Goal: Information Seeking & Learning: Learn about a topic

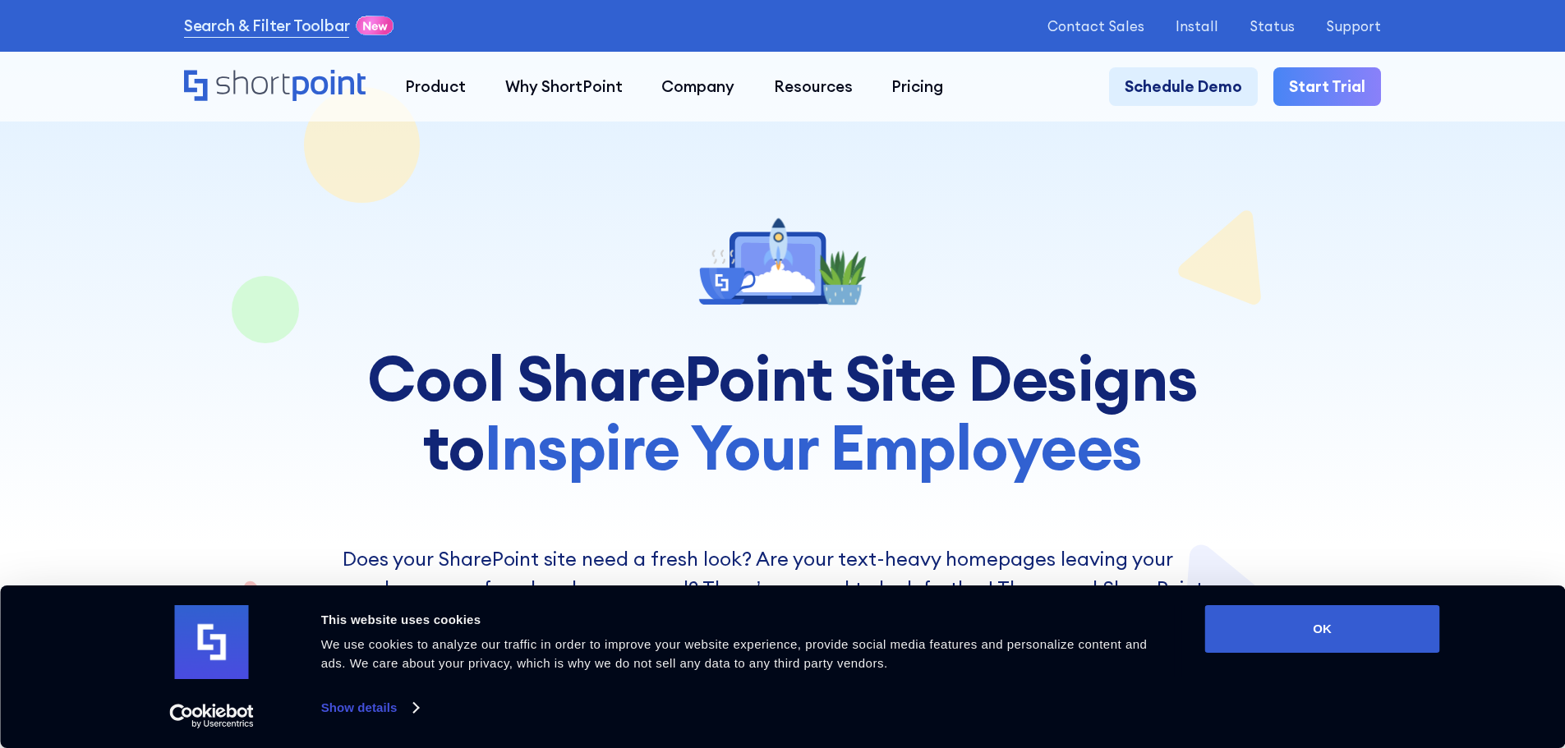
drag, startPoint x: 1378, startPoint y: 635, endPoint x: 1540, endPoint y: 292, distance: 378.9
click at [1379, 624] on button "OK" at bounding box center [1322, 629] width 235 height 48
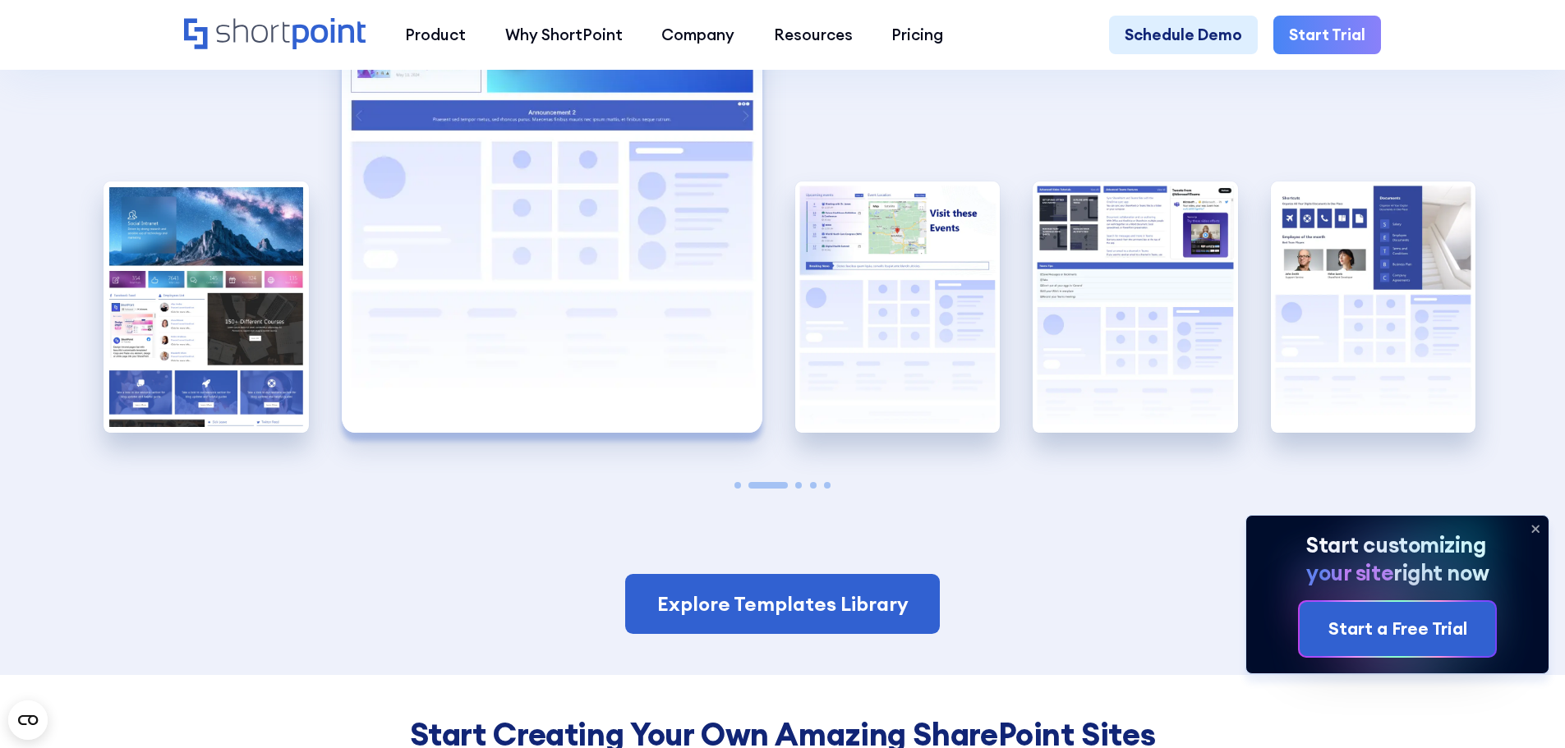
scroll to position [3562, 0]
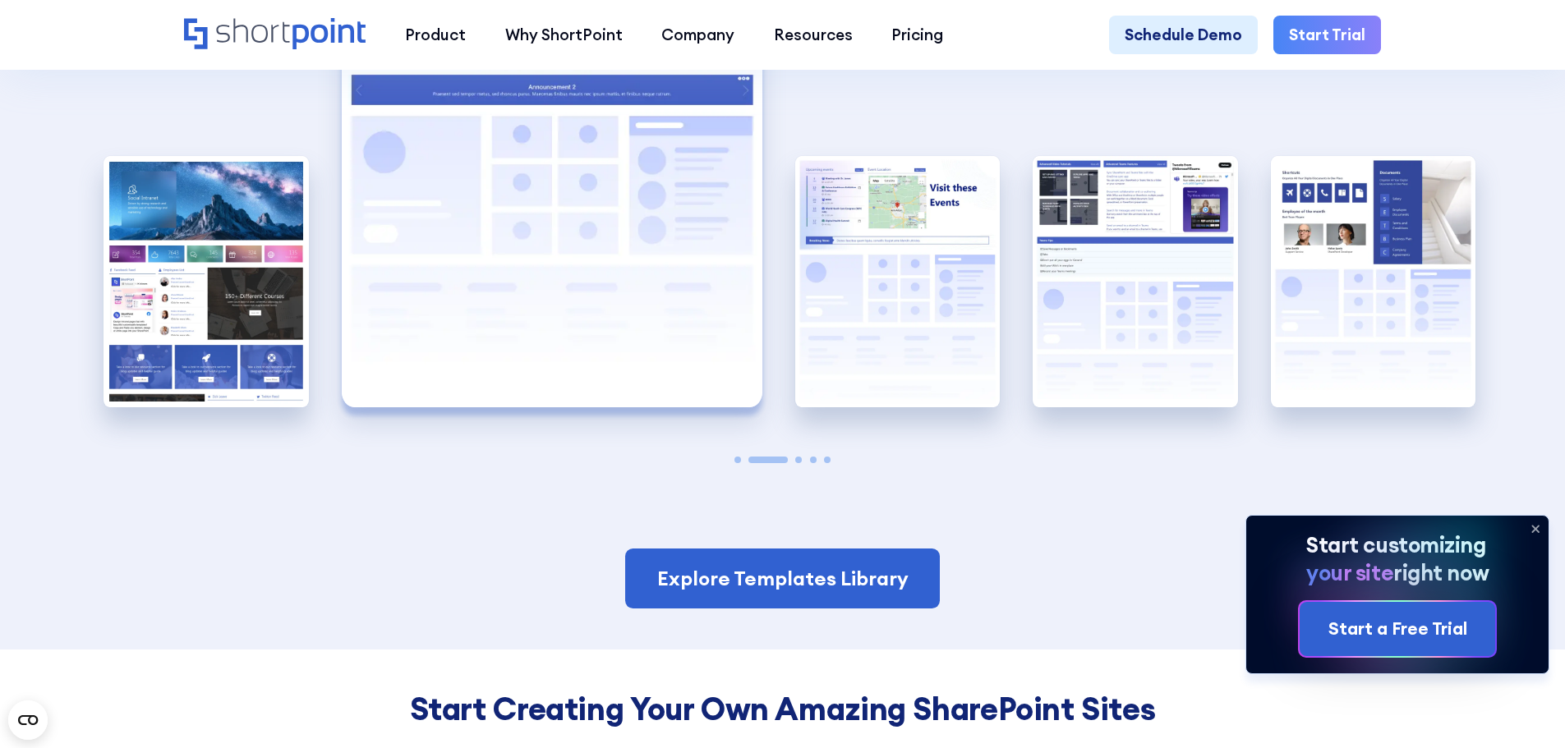
click at [1540, 524] on icon at bounding box center [1535, 529] width 26 height 26
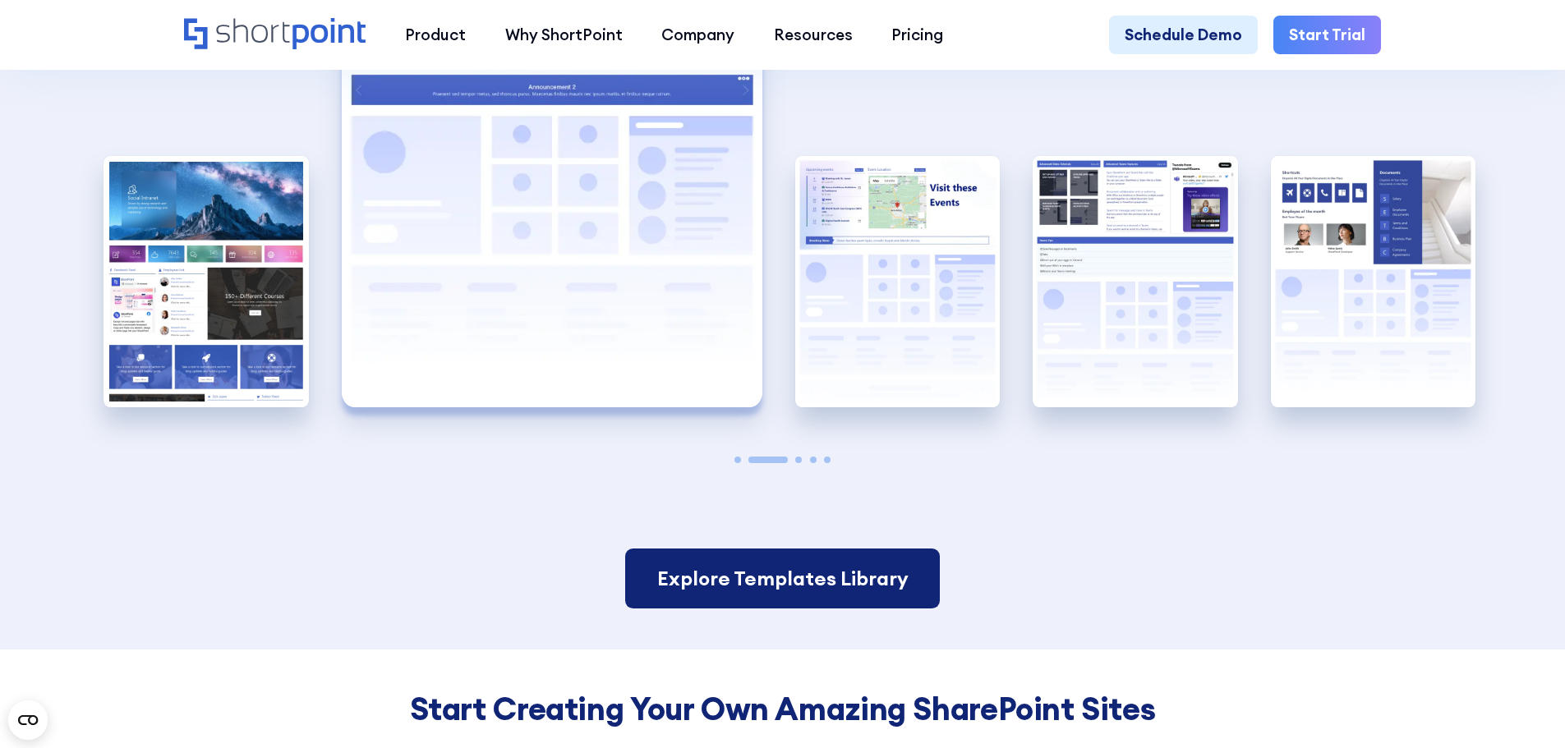
click at [784, 596] on link "Explore Templates Library" at bounding box center [782, 579] width 314 height 61
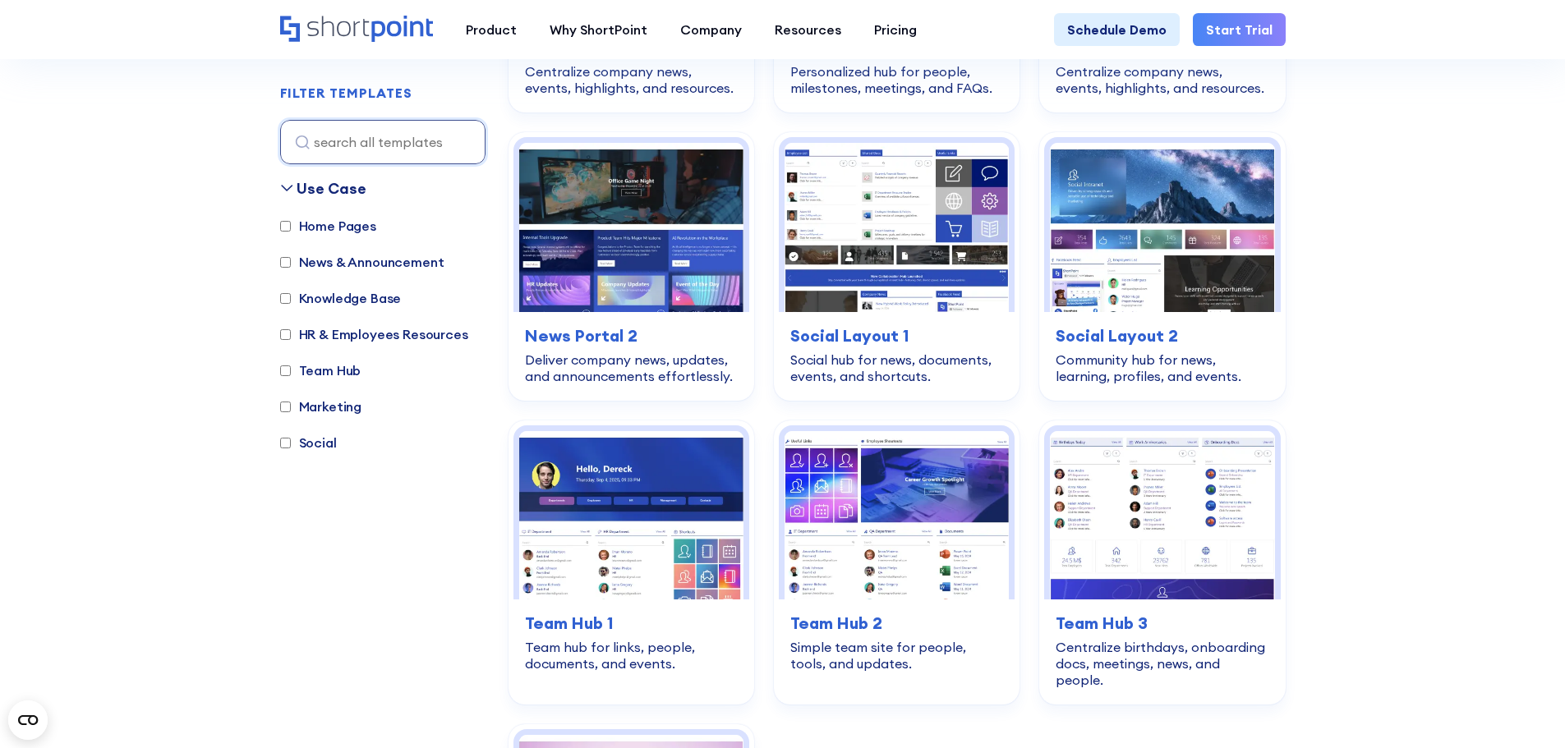
scroll to position [2237, 0]
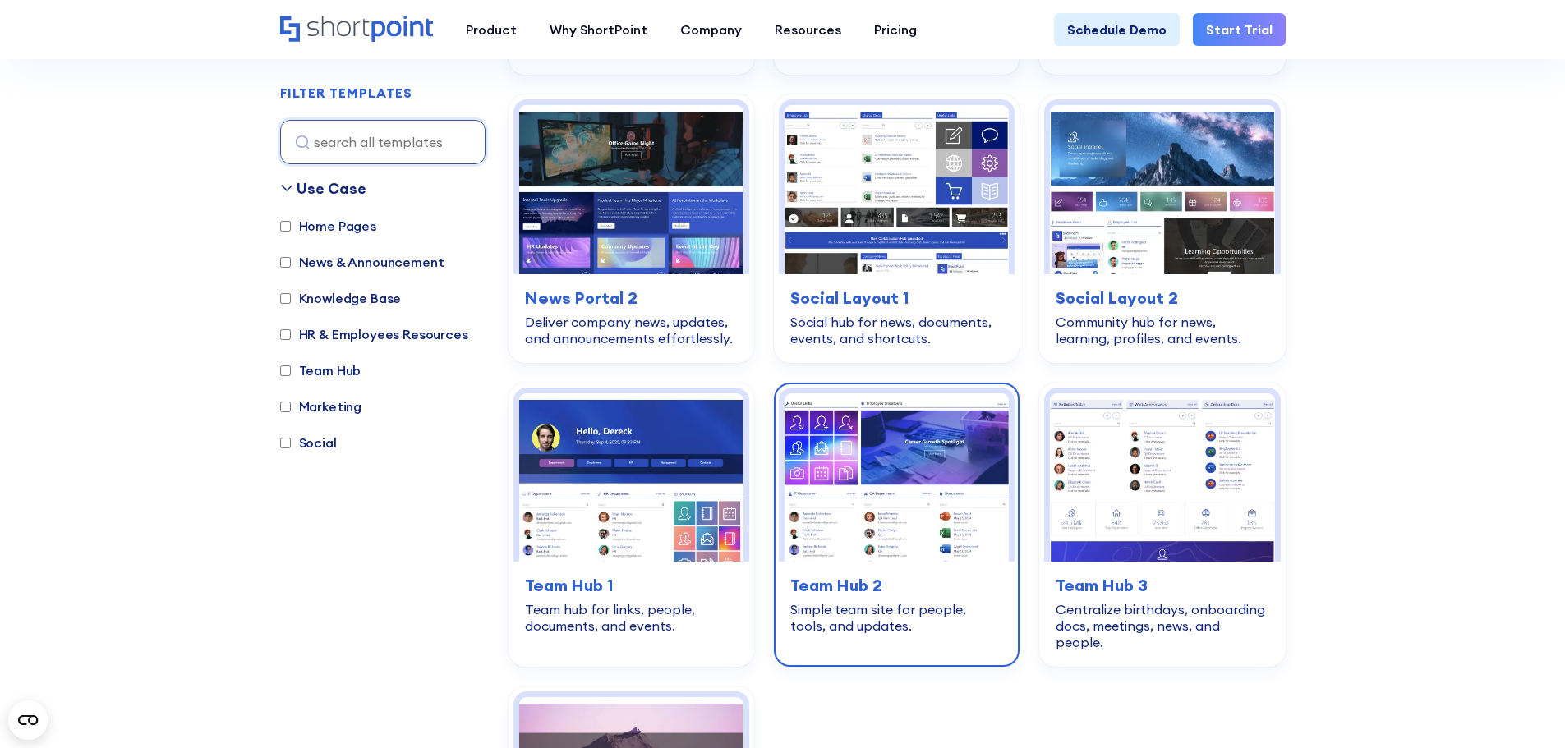
click at [947, 431] on img at bounding box center [897, 478] width 224 height 168
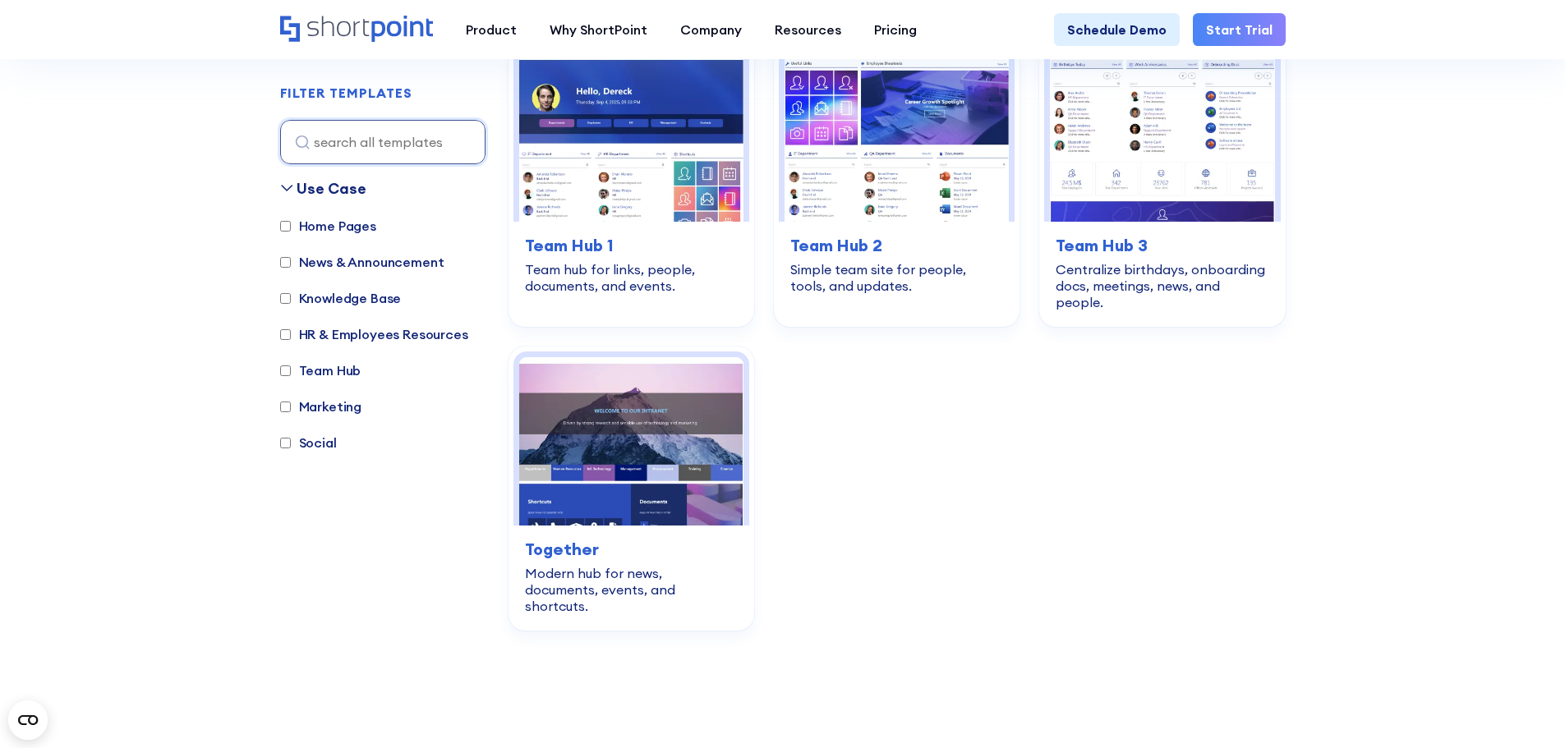
scroll to position [2608, 0]
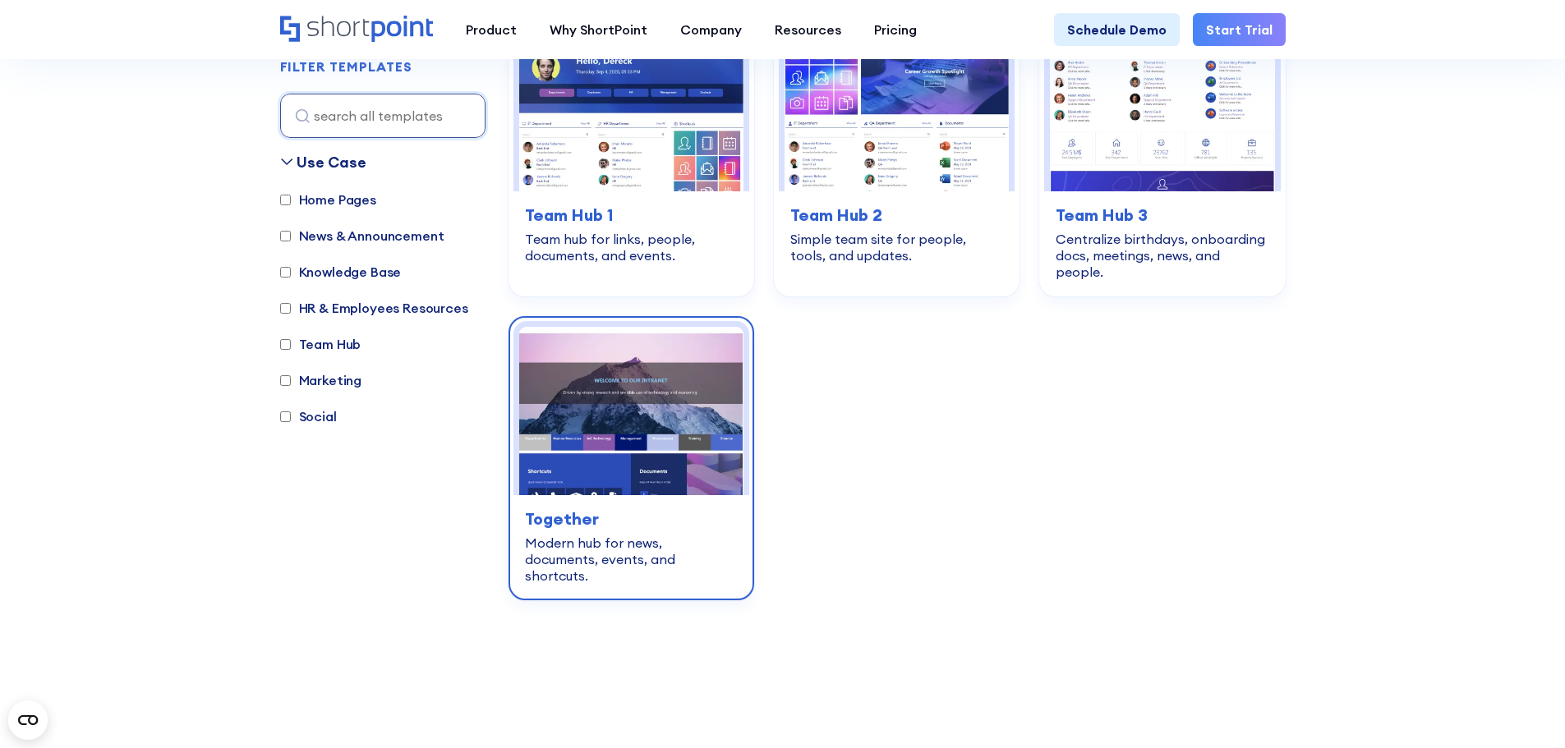
click at [684, 384] on img at bounding box center [631, 411] width 224 height 168
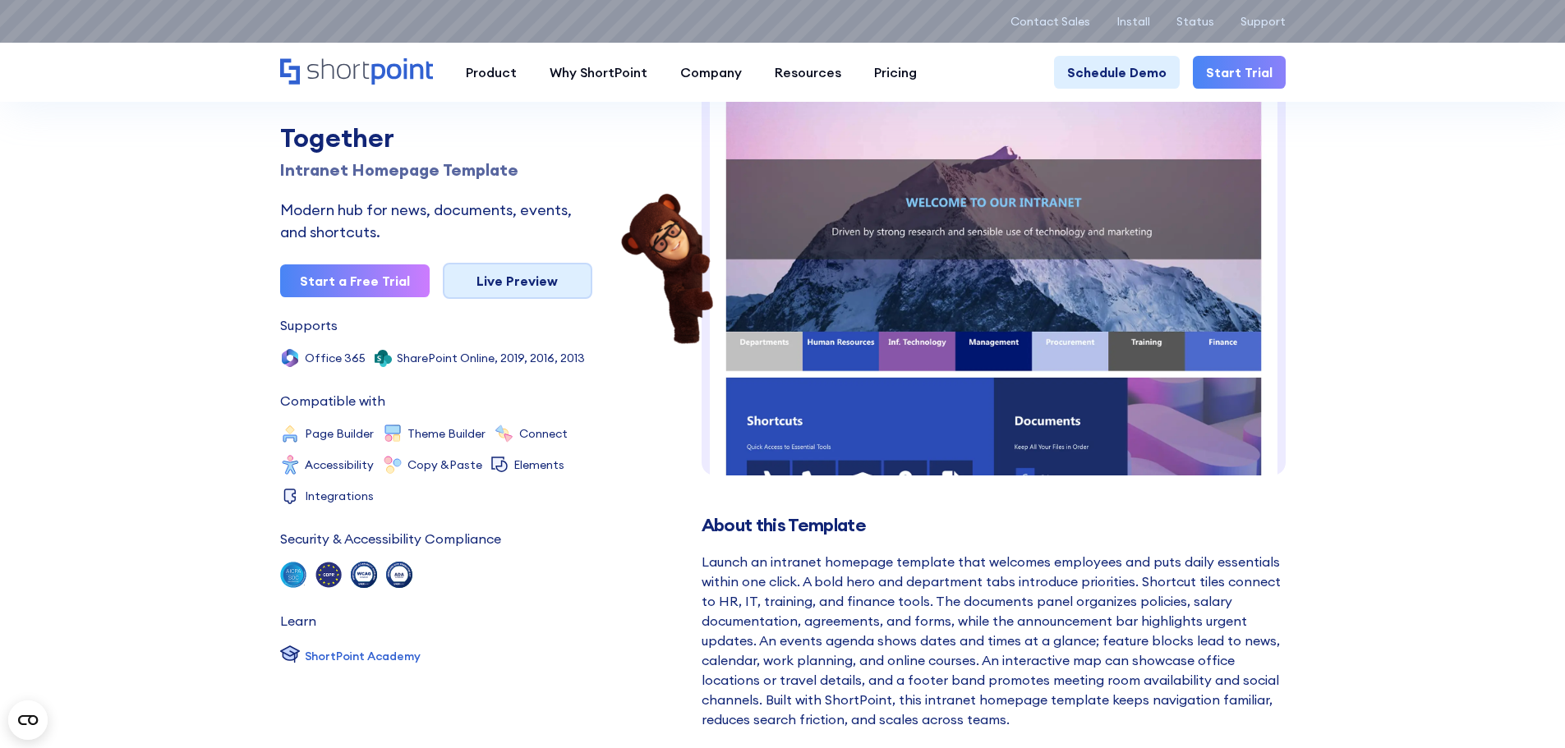
click at [536, 283] on link "Live Preview" at bounding box center [518, 281] width 150 height 36
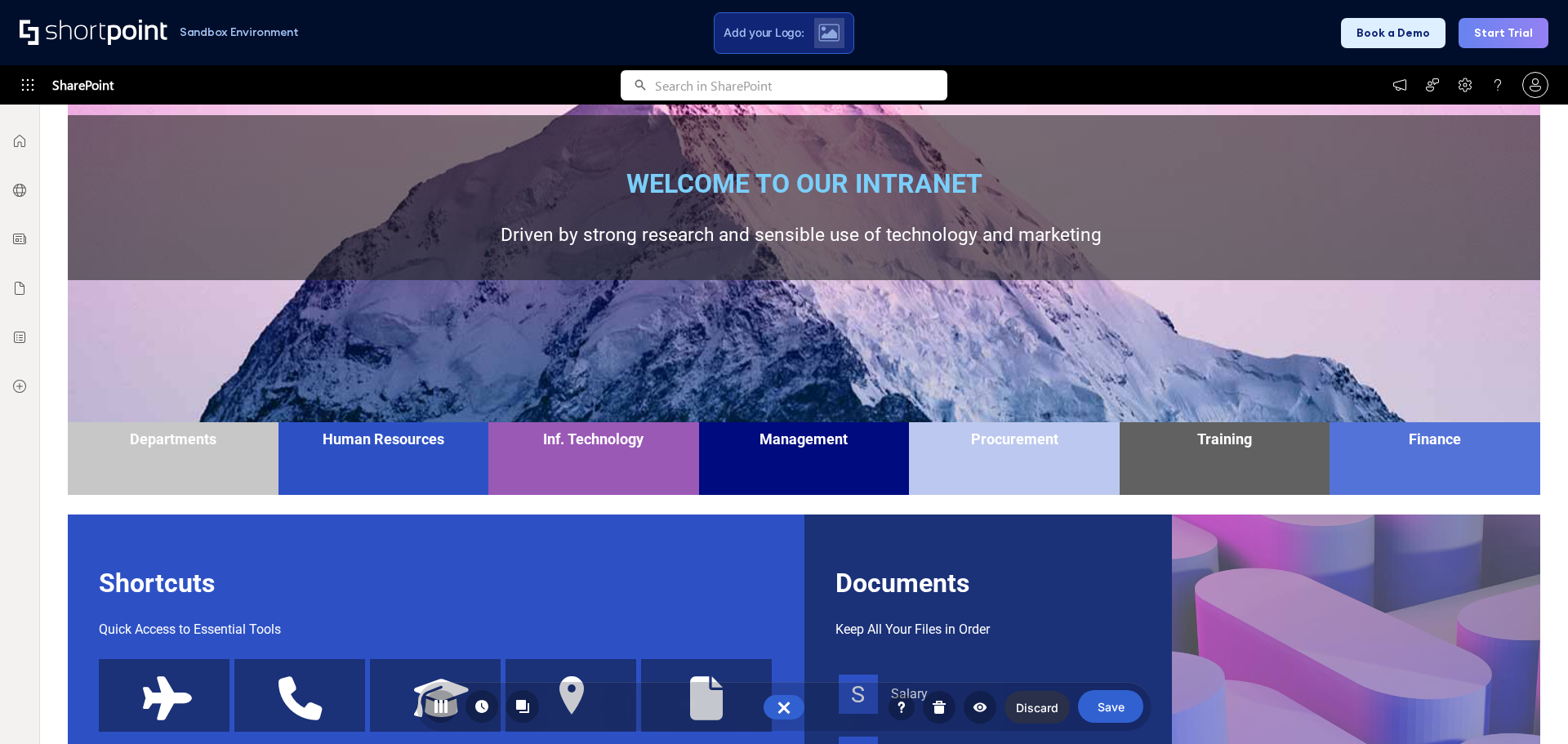
scroll to position [328, 0]
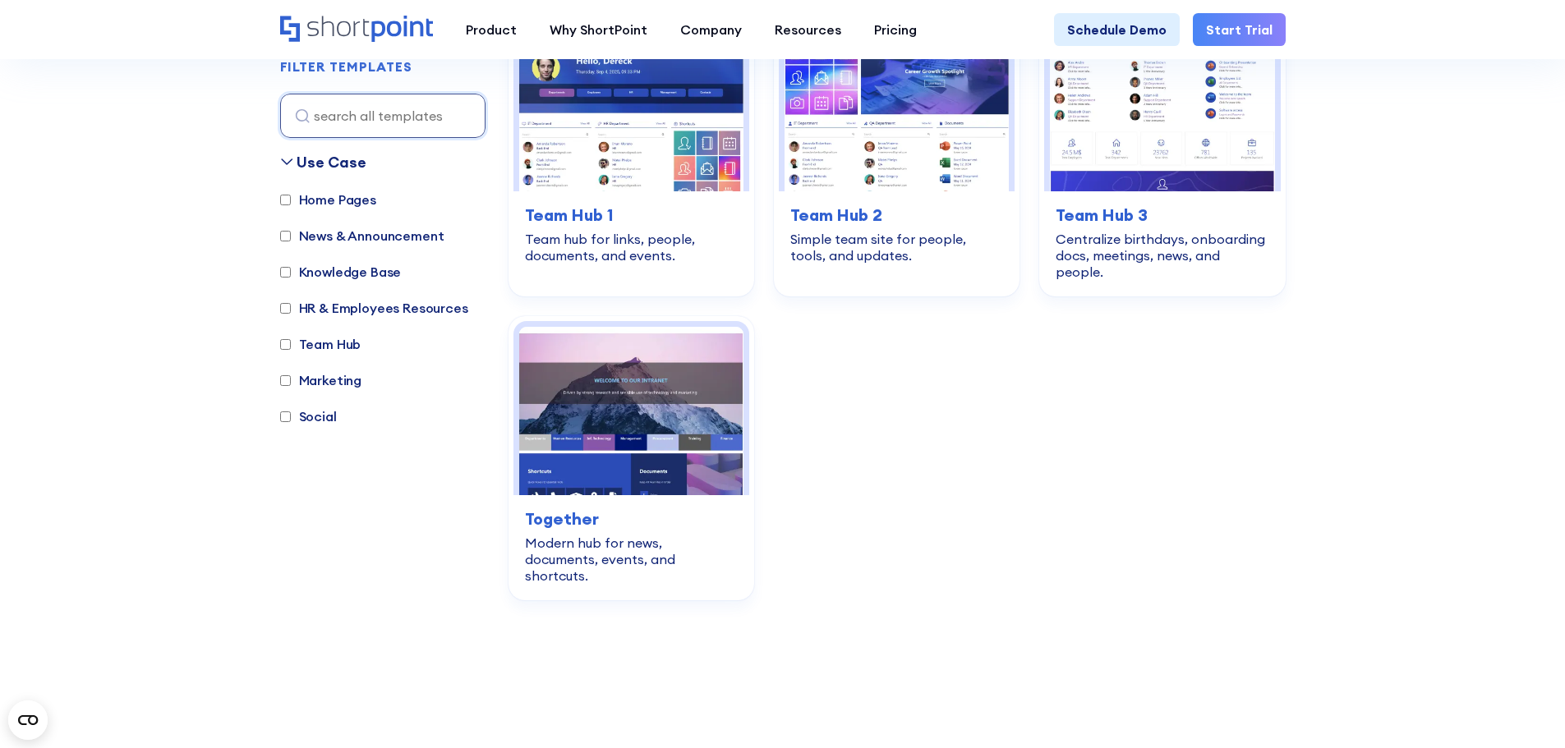
scroll to position [2501, 0]
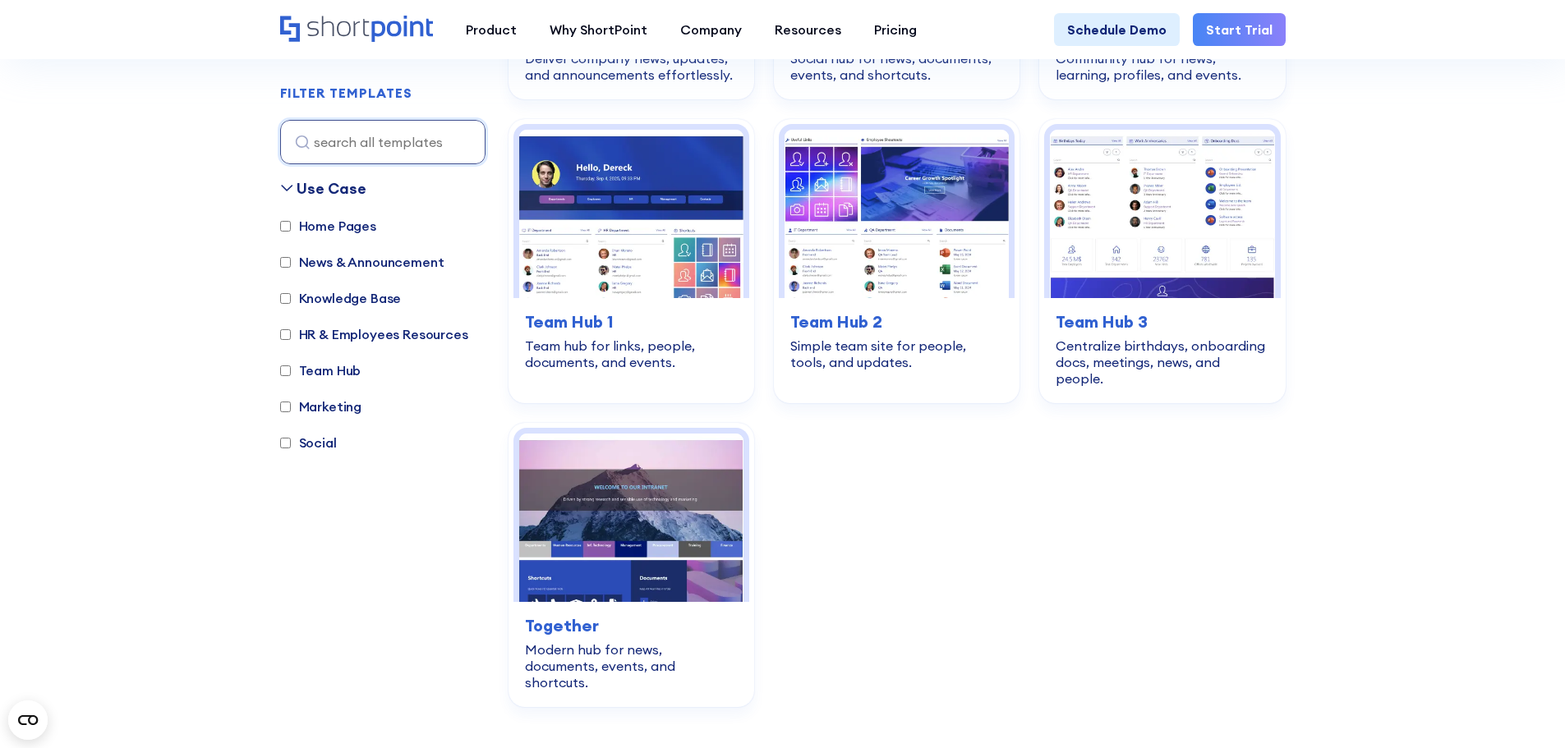
click at [330, 301] on label "Knowledge Base" at bounding box center [341, 298] width 122 height 20
click at [291, 301] on input "Knowledge Base" at bounding box center [285, 298] width 11 height 11
checkbox input "true"
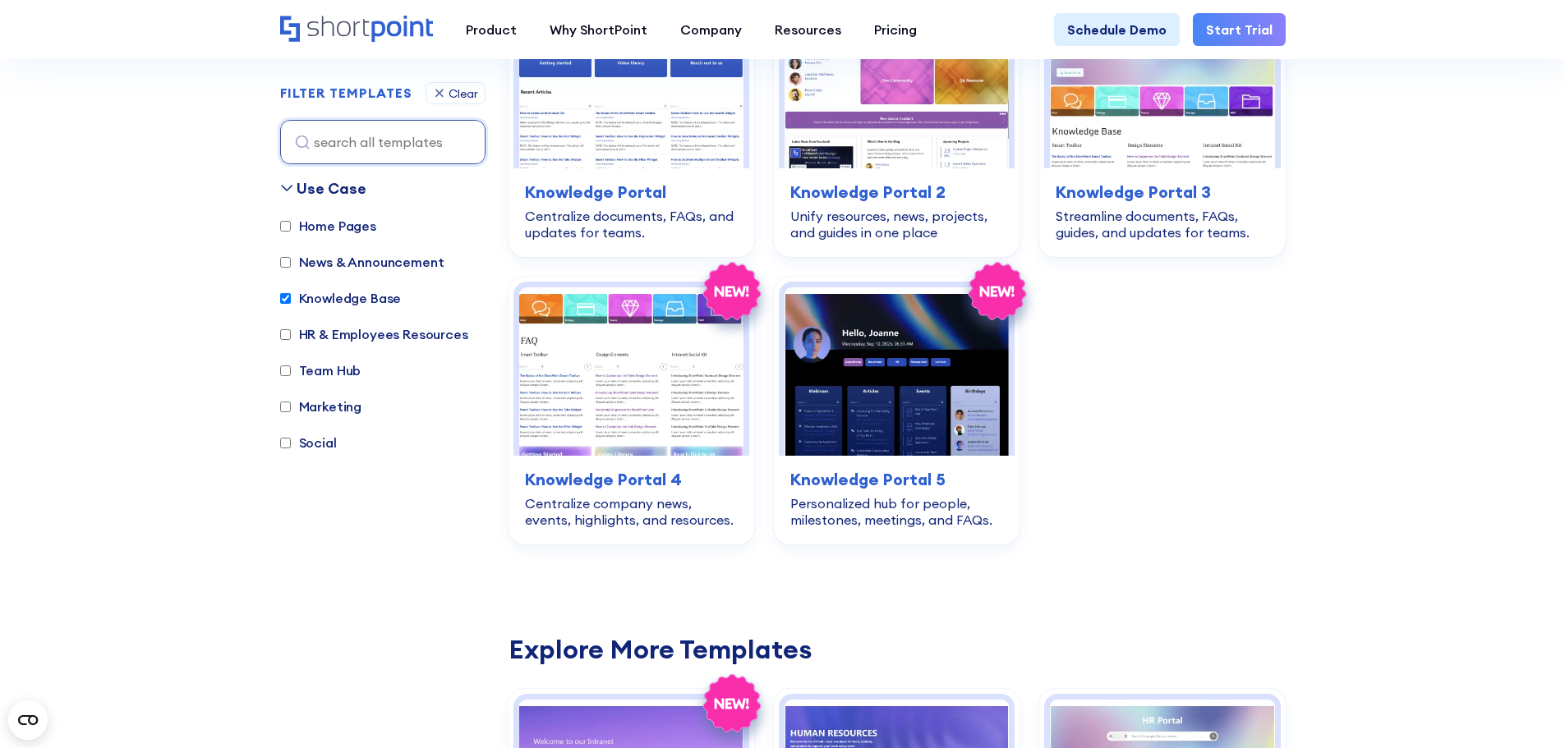
scroll to position [490, 0]
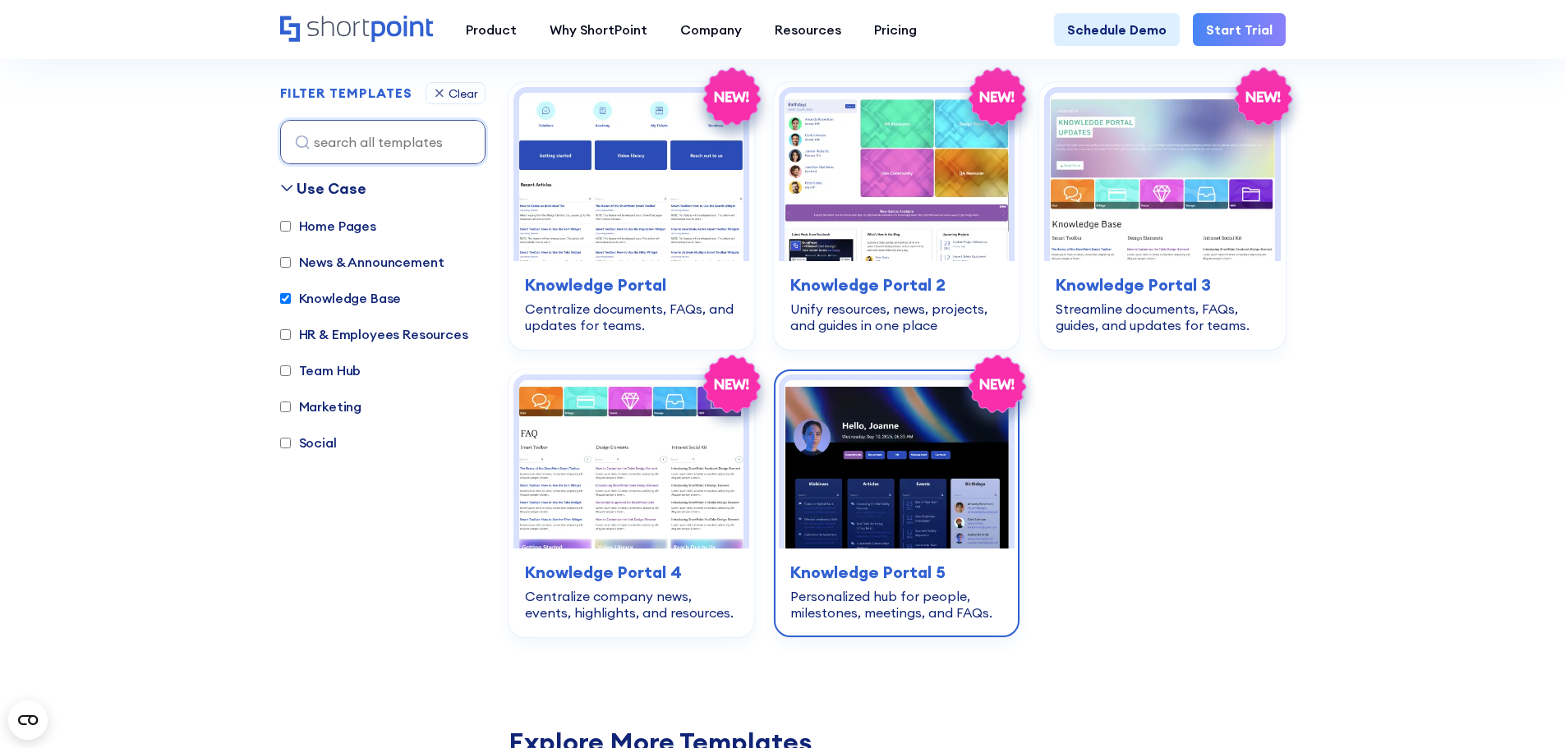
click at [879, 450] on img at bounding box center [897, 464] width 224 height 168
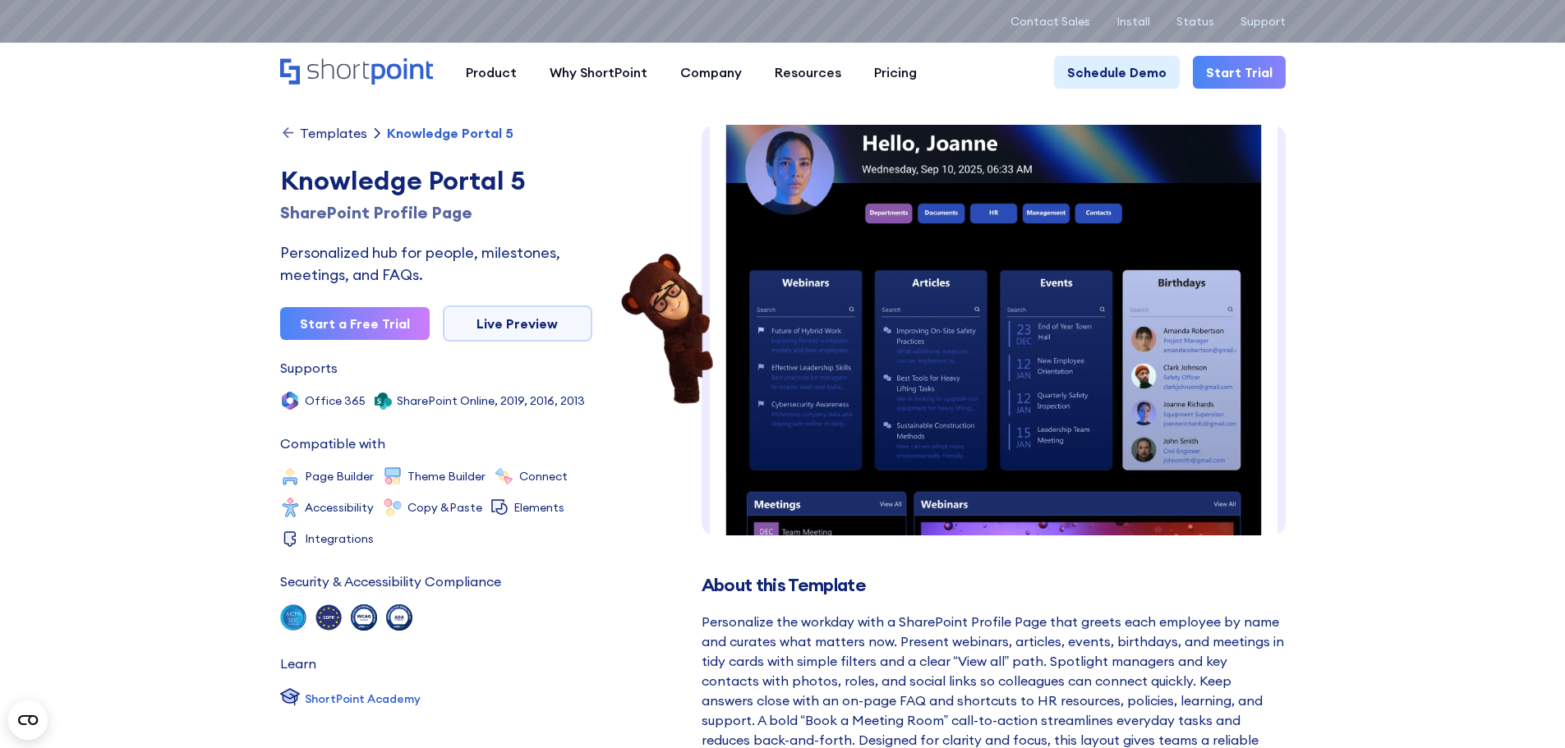
scroll to position [55, 0]
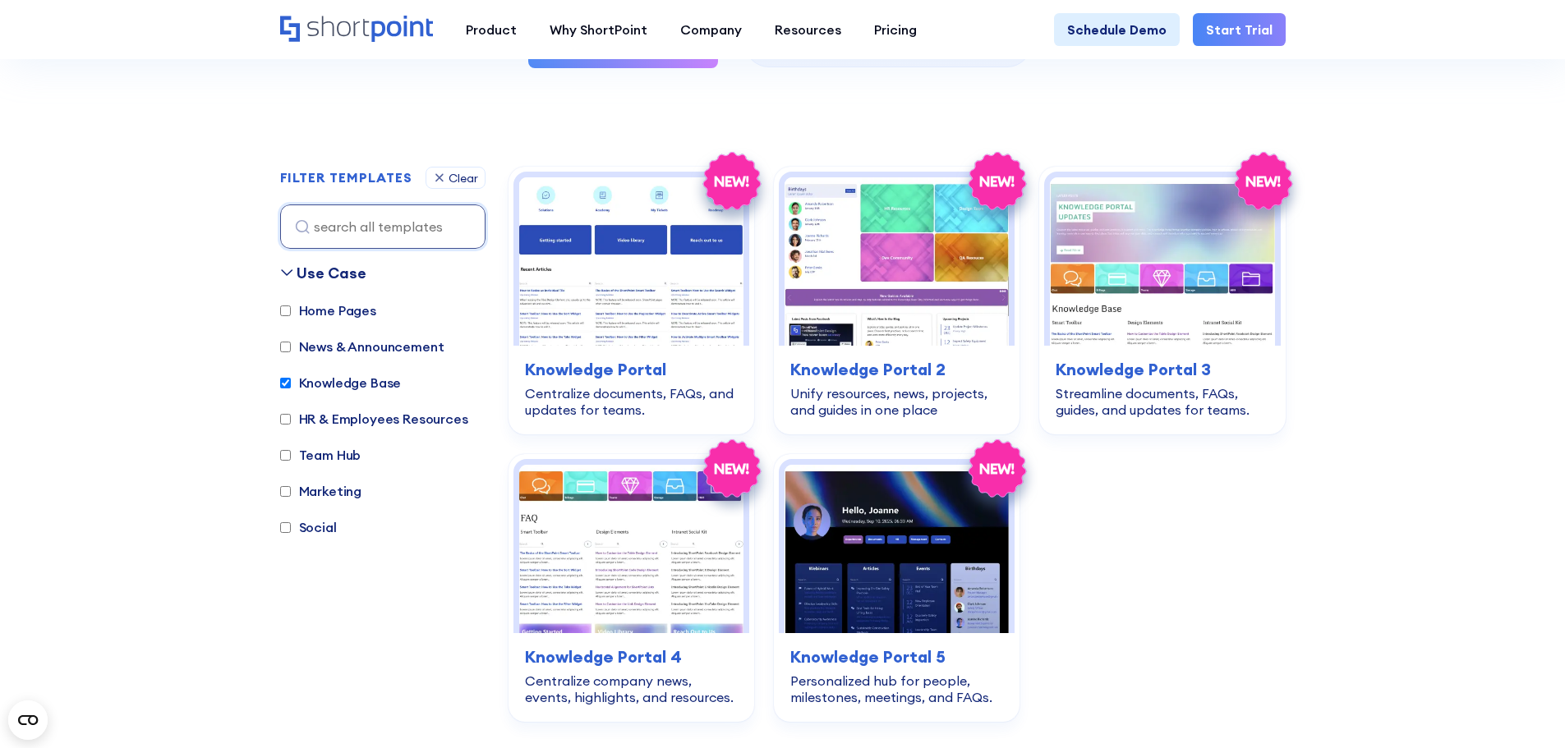
scroll to position [313, 0]
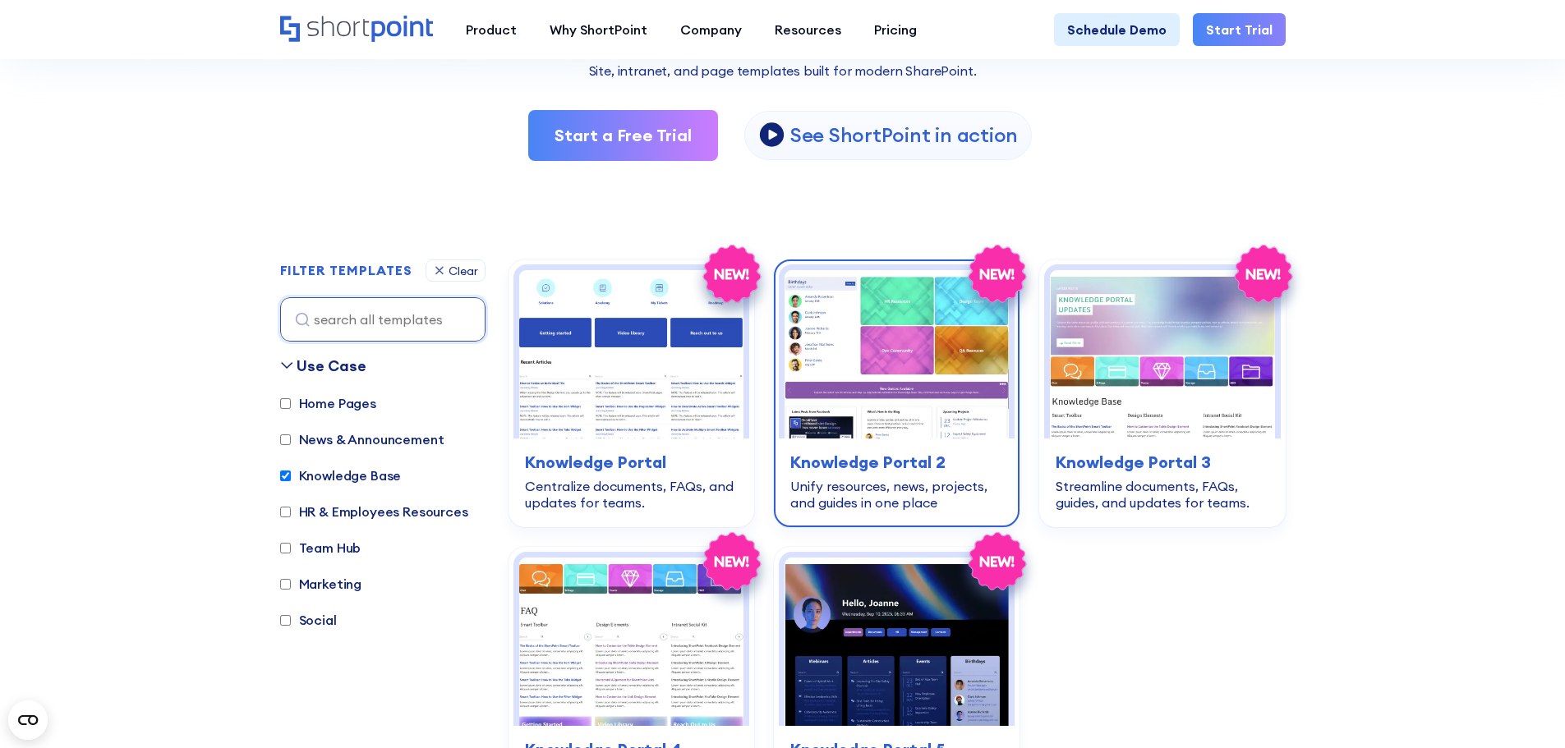
click at [969, 381] on img at bounding box center [897, 354] width 224 height 168
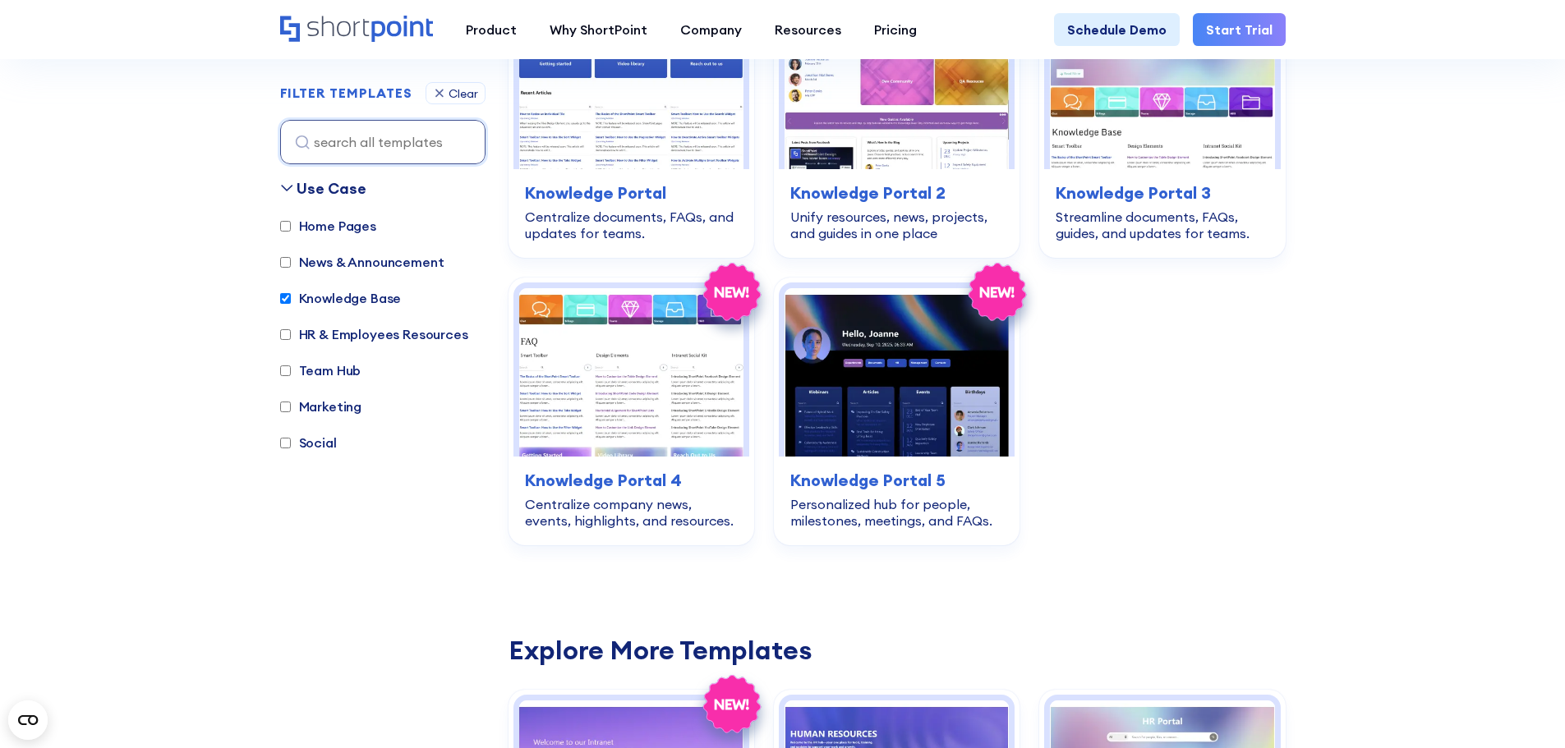
scroll to position [591, 0]
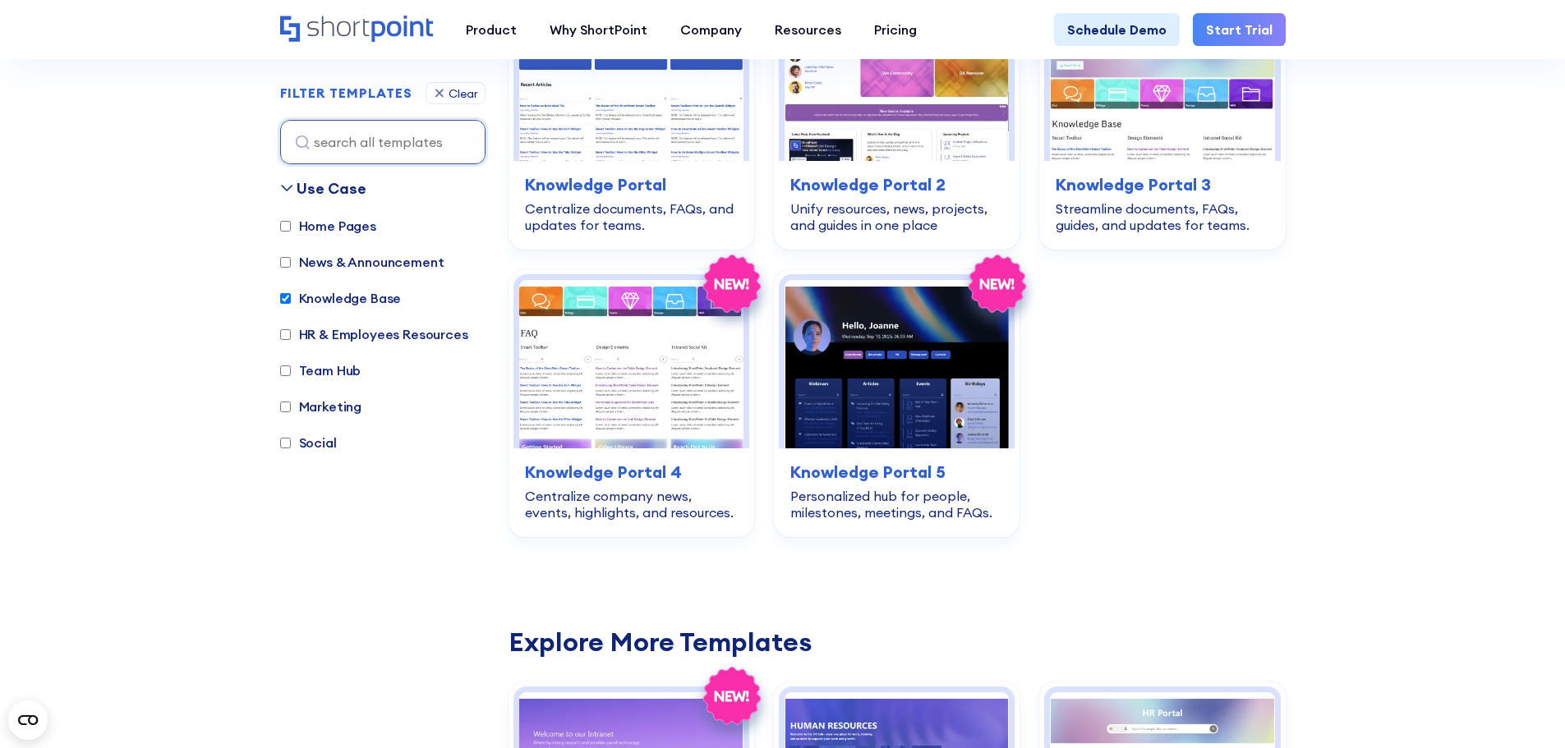
click at [283, 297] on input "Knowledge Base" at bounding box center [285, 298] width 11 height 11
checkbox input "false"
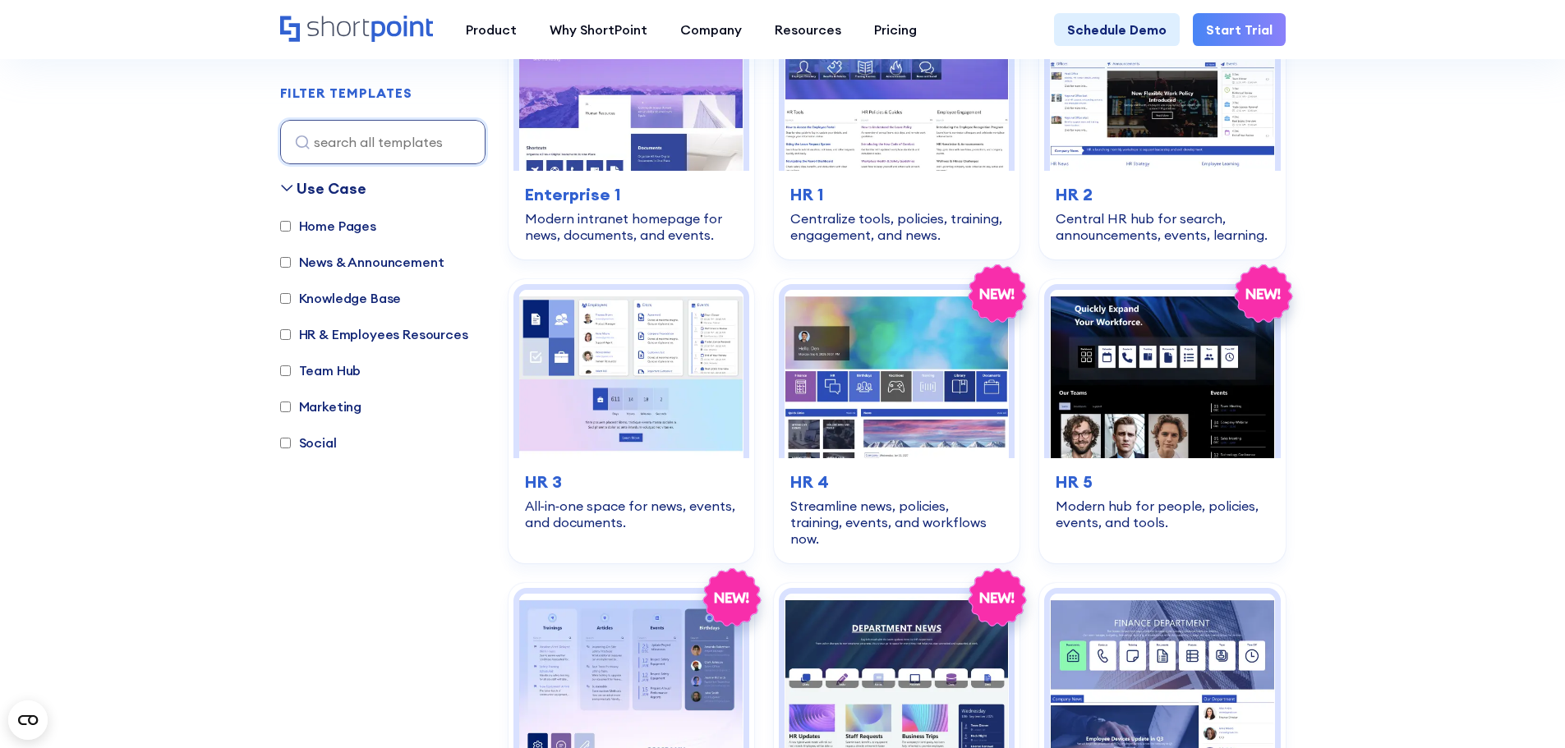
scroll to position [490, 0]
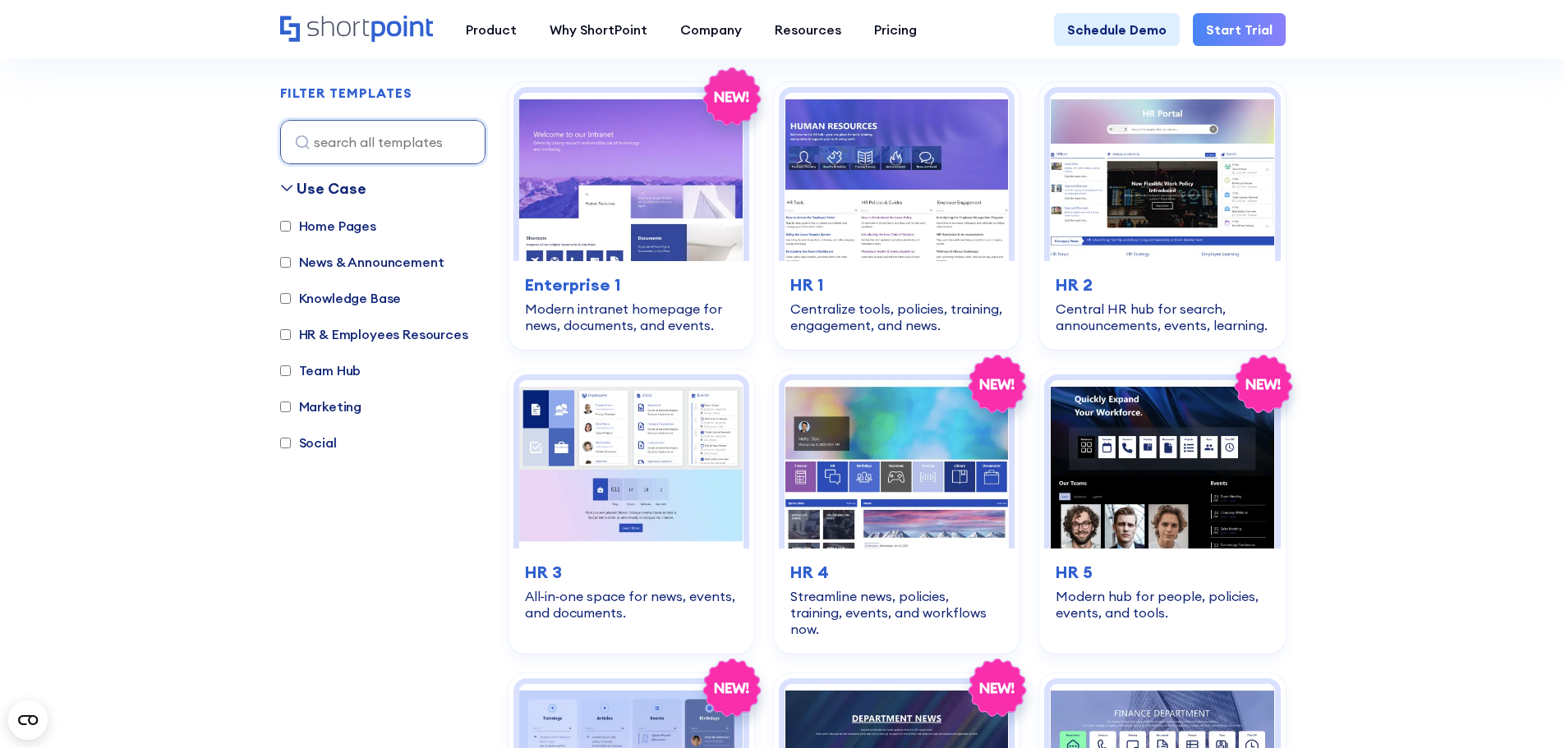
click at [287, 367] on input "Team Hub" at bounding box center [285, 371] width 11 height 11
checkbox input "true"
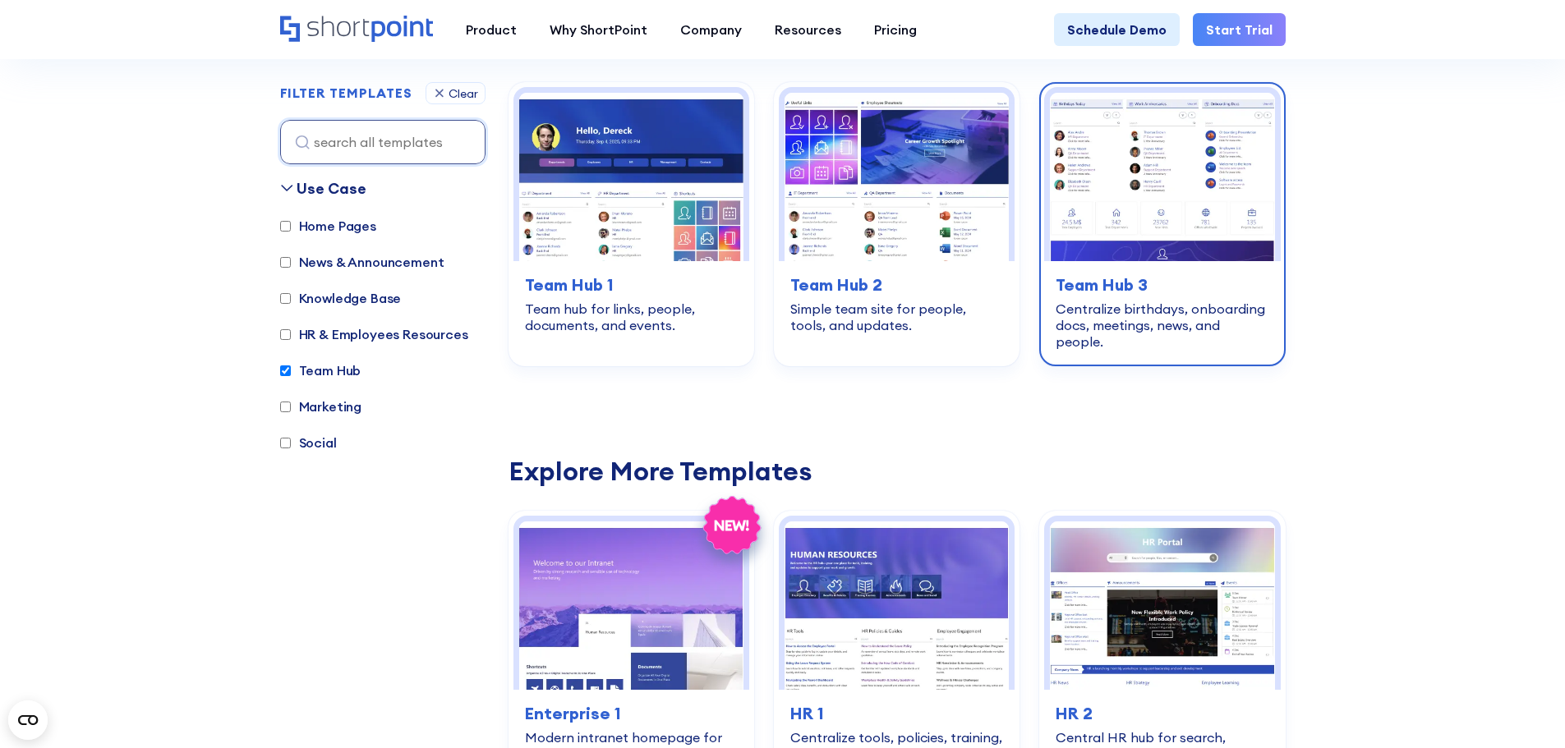
click at [1221, 220] on img at bounding box center [1162, 177] width 224 height 168
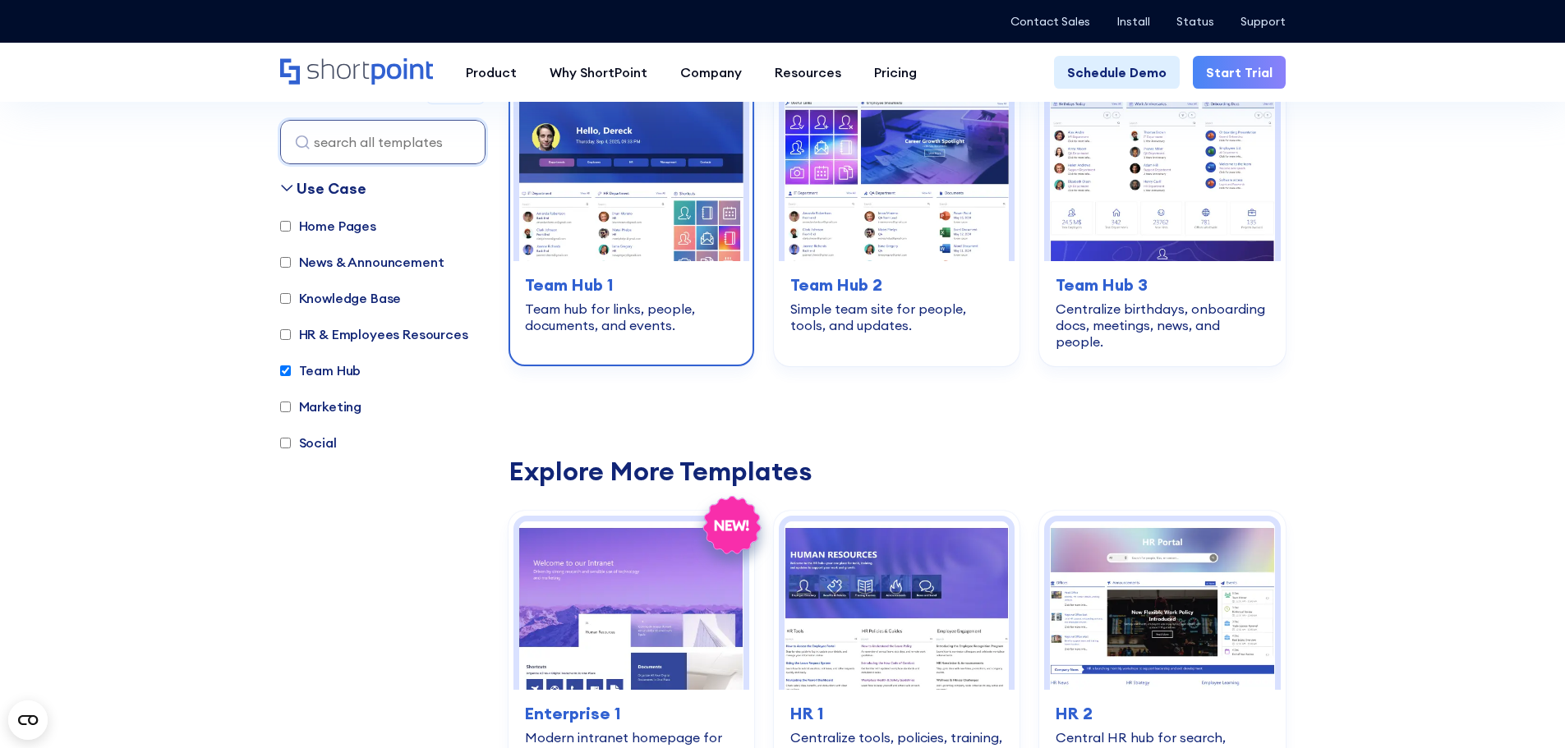
click at [570, 171] on img at bounding box center [631, 177] width 224 height 168
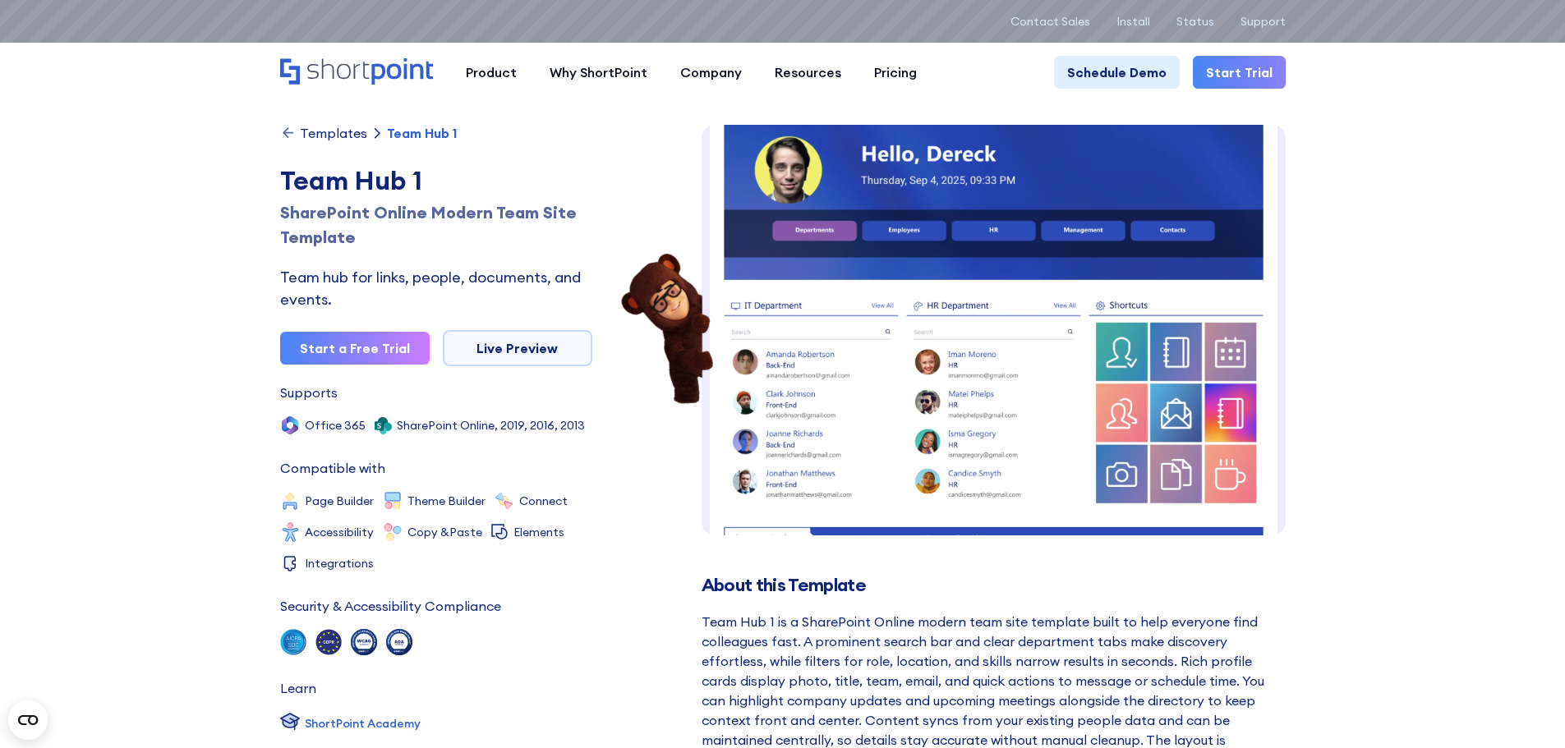
scroll to position [73, 0]
